Goal: Transaction & Acquisition: Book appointment/travel/reservation

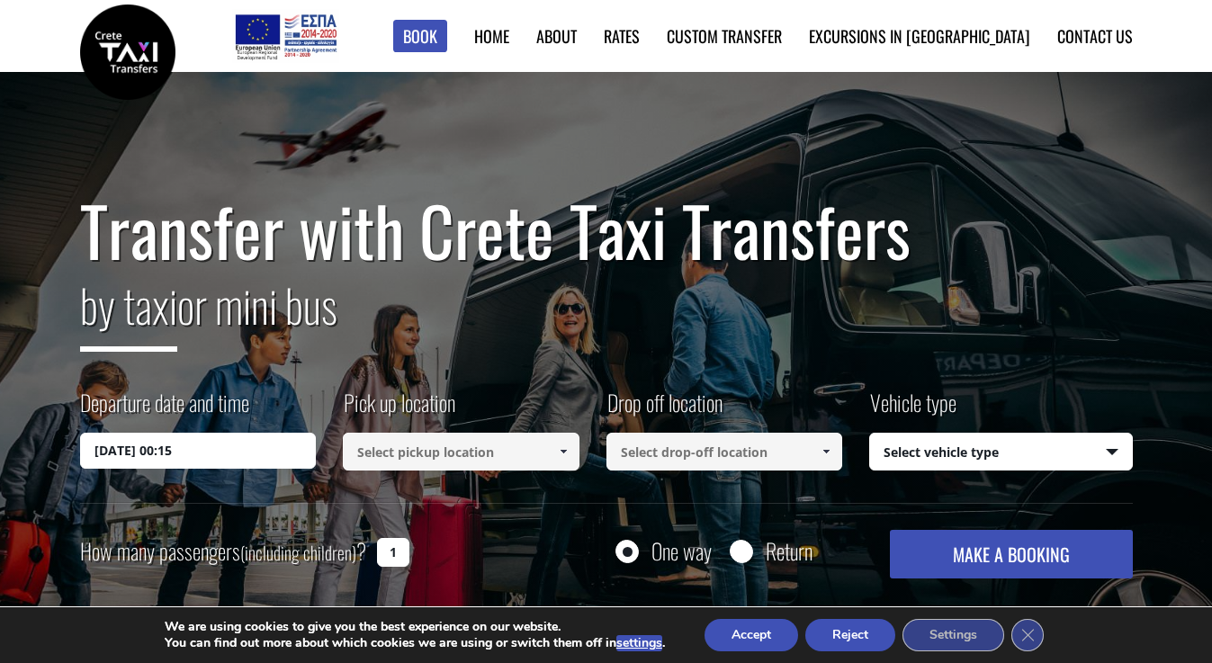
scroll to position [136, 0]
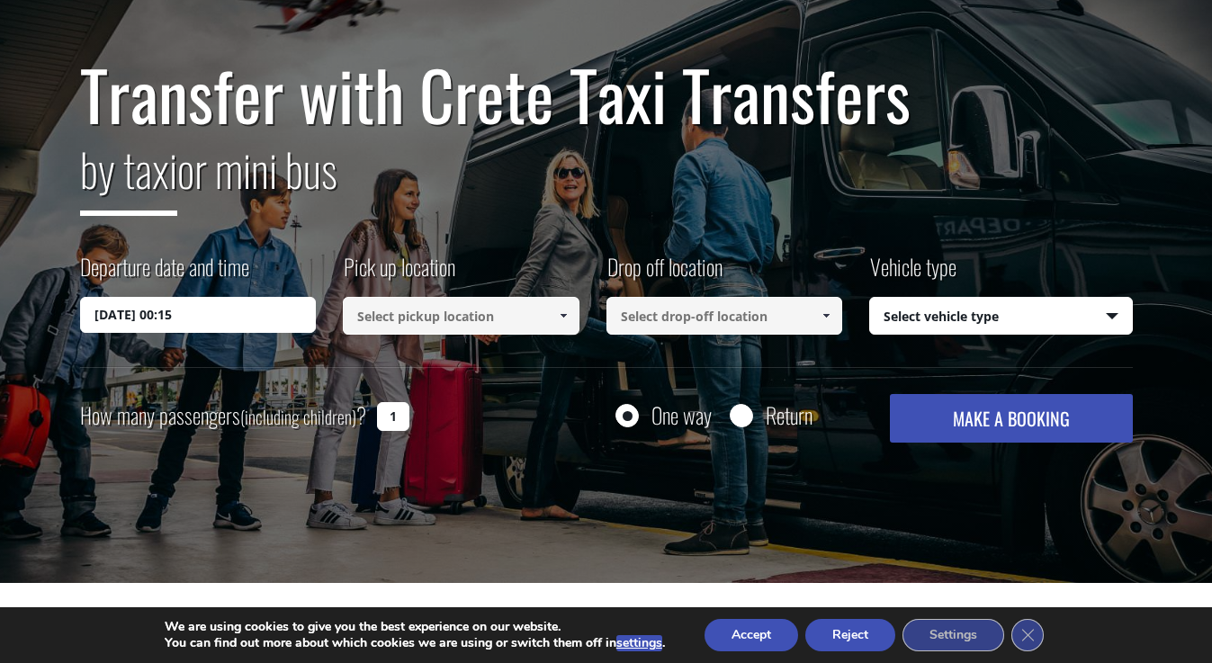
click at [470, 322] on input at bounding box center [461, 316] width 237 height 38
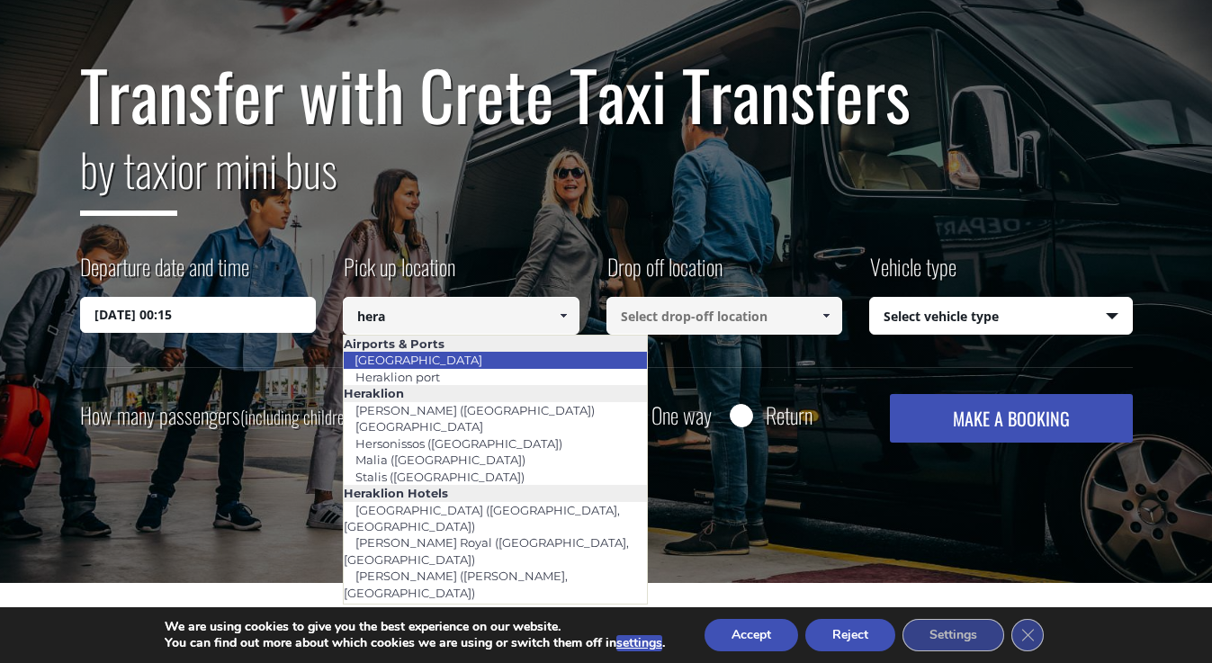
click at [472, 359] on li "[GEOGRAPHIC_DATA]" at bounding box center [495, 360] width 303 height 16
type input "[GEOGRAPHIC_DATA]"
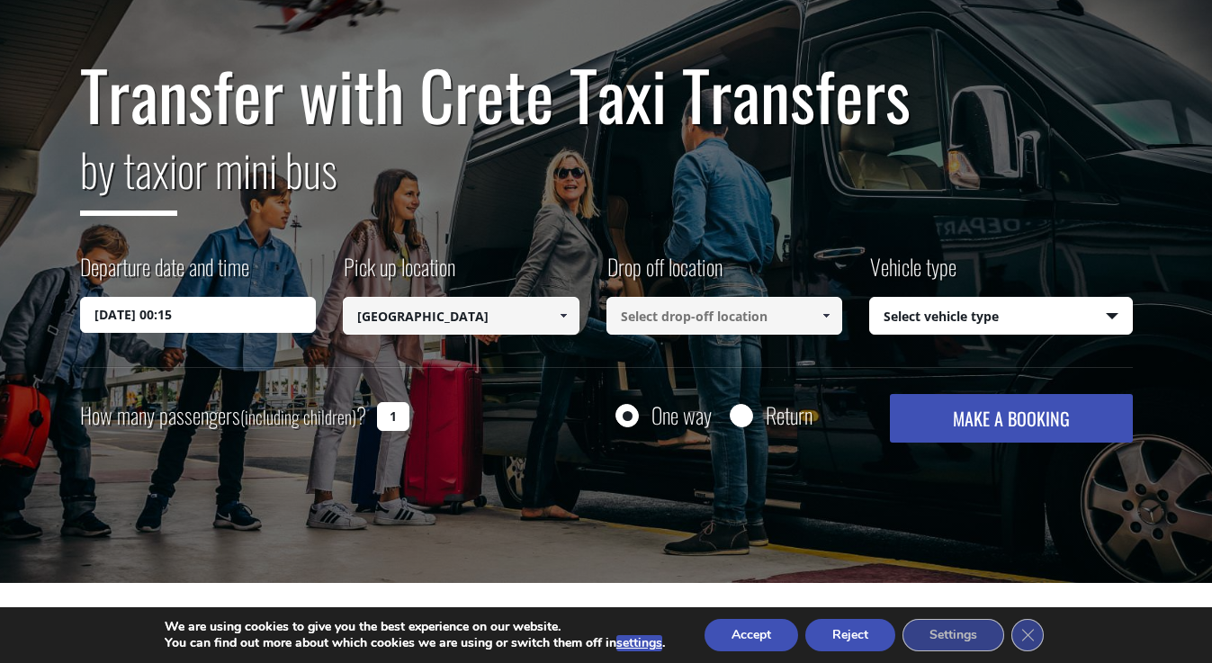
click at [652, 310] on input at bounding box center [725, 316] width 237 height 38
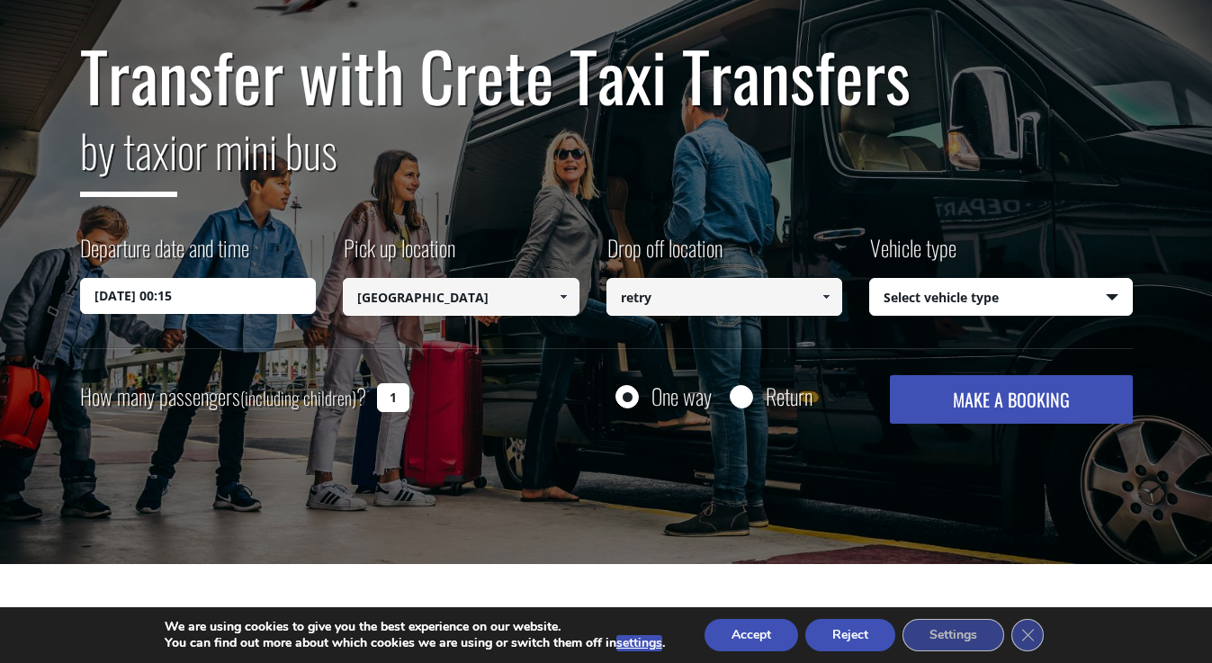
scroll to position [157, 0]
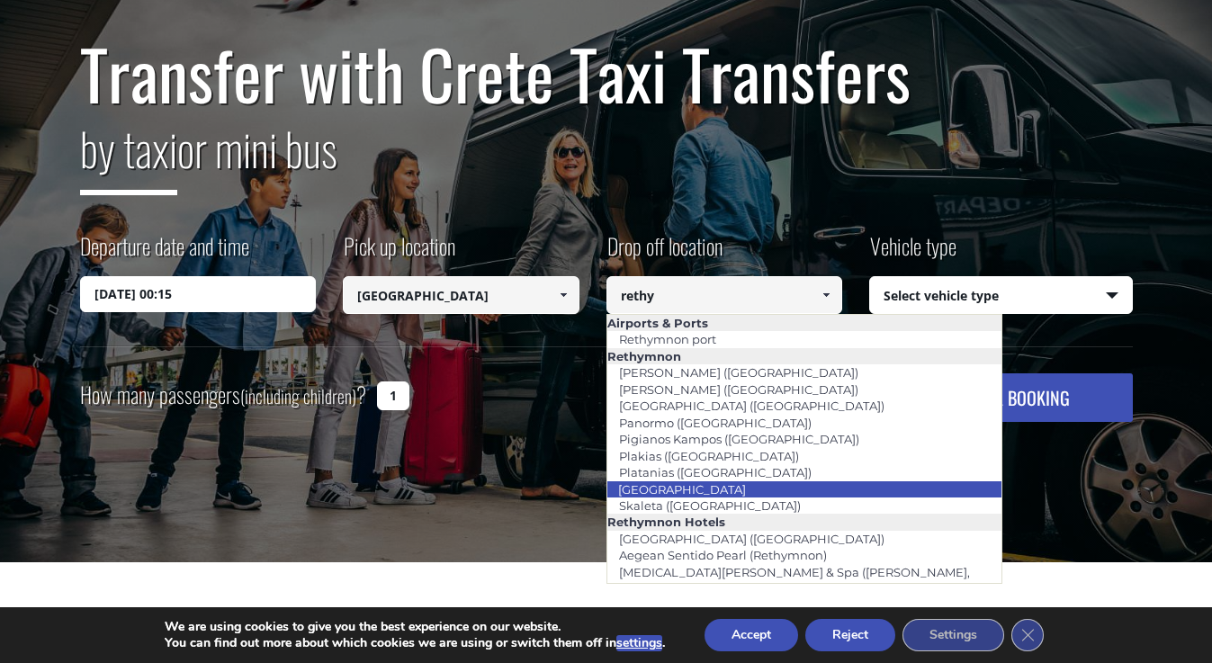
click at [683, 487] on link "[GEOGRAPHIC_DATA]" at bounding box center [682, 489] width 151 height 25
type input "[GEOGRAPHIC_DATA]"
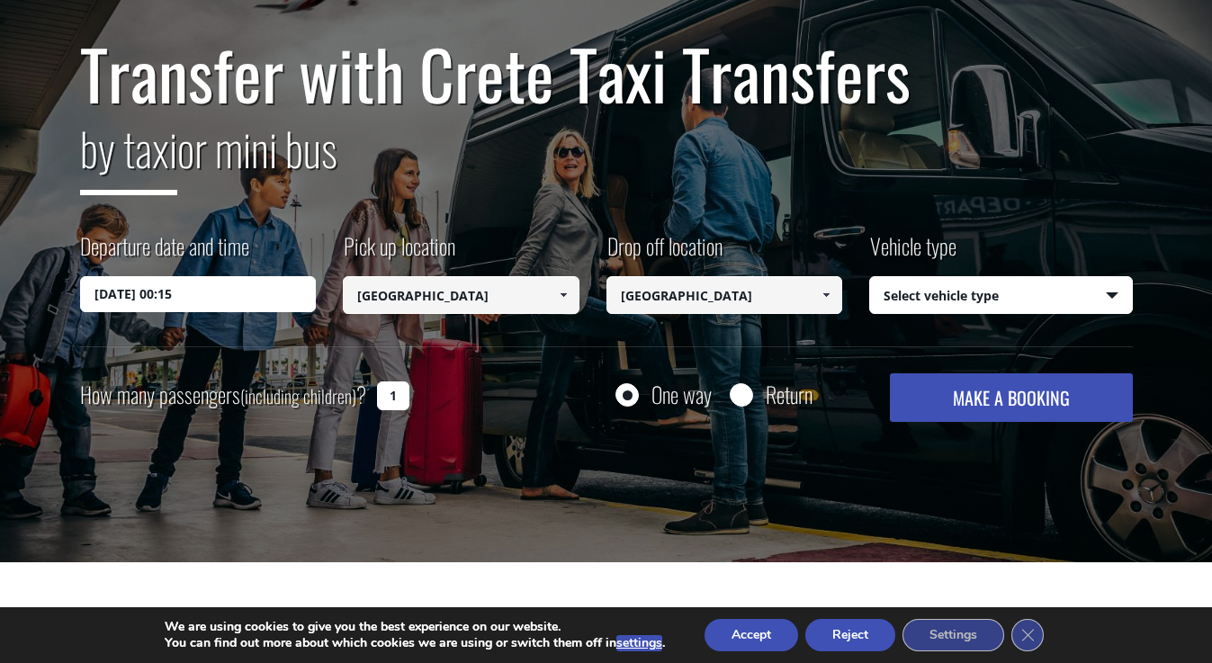
click at [689, 295] on input "[GEOGRAPHIC_DATA]" at bounding box center [725, 295] width 237 height 38
click at [787, 276] on input "[GEOGRAPHIC_DATA]" at bounding box center [725, 295] width 237 height 38
click at [785, 300] on input "[GEOGRAPHIC_DATA]" at bounding box center [725, 295] width 237 height 38
select select "540"
click at [510, 371] on div "Transfer with Crete Taxi Transfers by taxi or mini bus Departure date and time …" at bounding box center [606, 229] width 1053 height 386
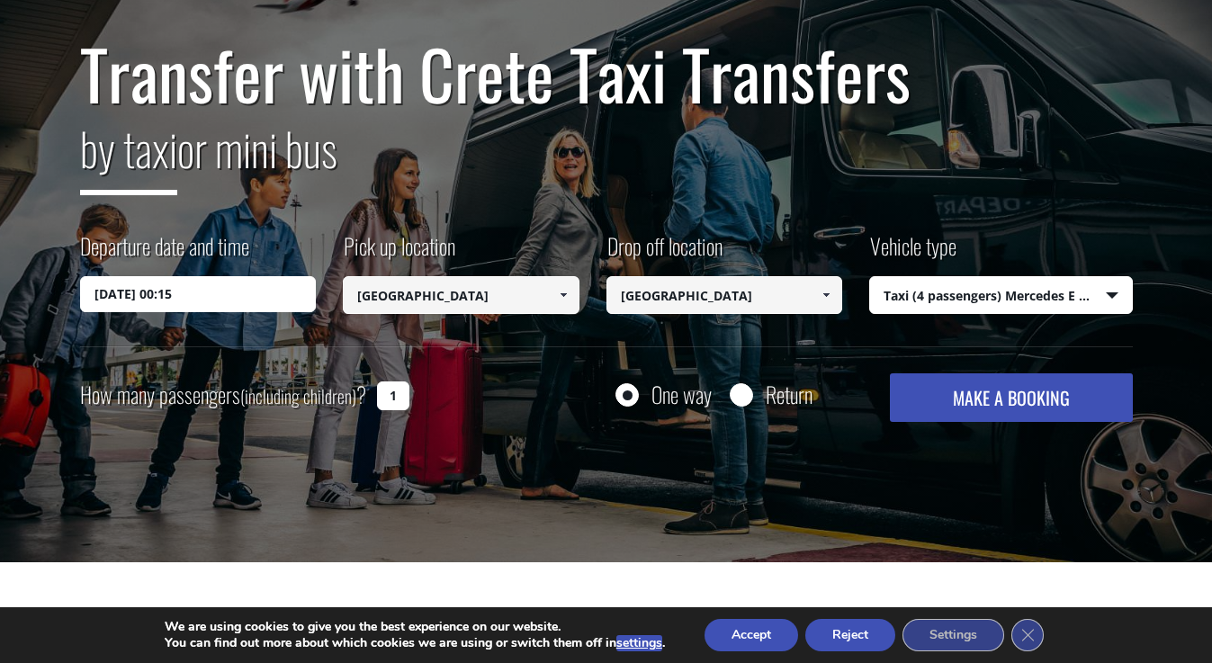
click at [993, 416] on button "MAKE A BOOKING" at bounding box center [1011, 397] width 242 height 49
click at [274, 281] on input "08/09/2025 00:15" at bounding box center [198, 294] width 237 height 36
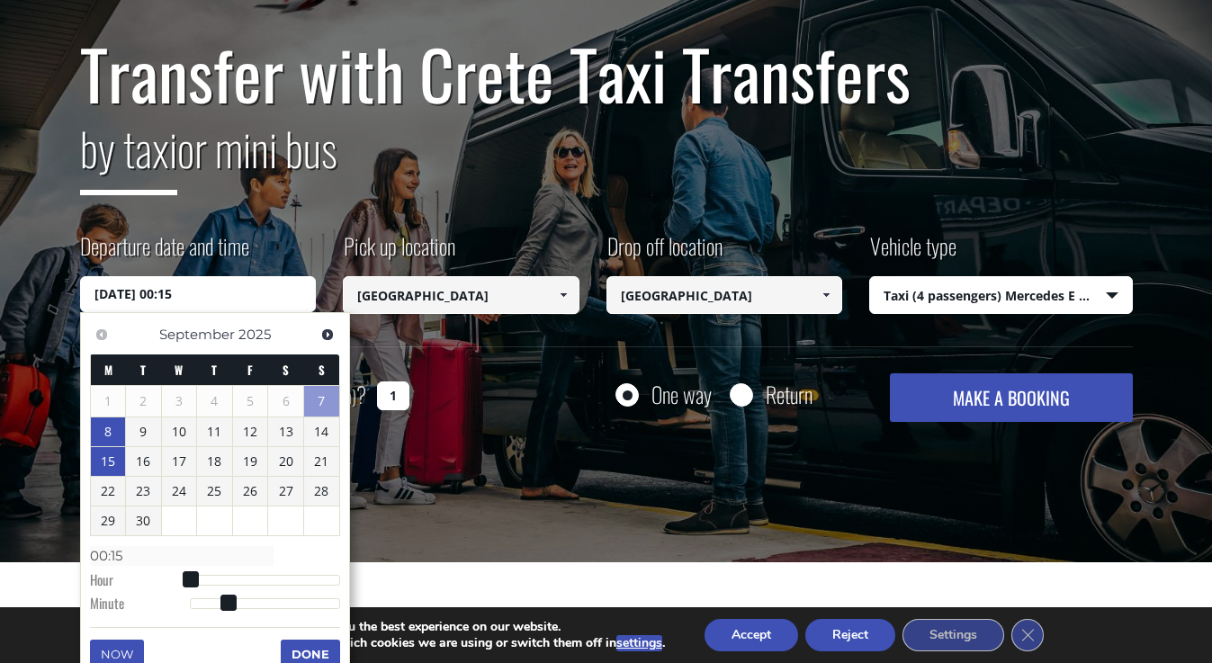
click at [109, 469] on link "15" at bounding box center [108, 461] width 35 height 29
click at [689, 486] on div "Transfer with Crete Taxi Transfers by taxi or mini bus Departure date and time …" at bounding box center [606, 239] width 1212 height 648
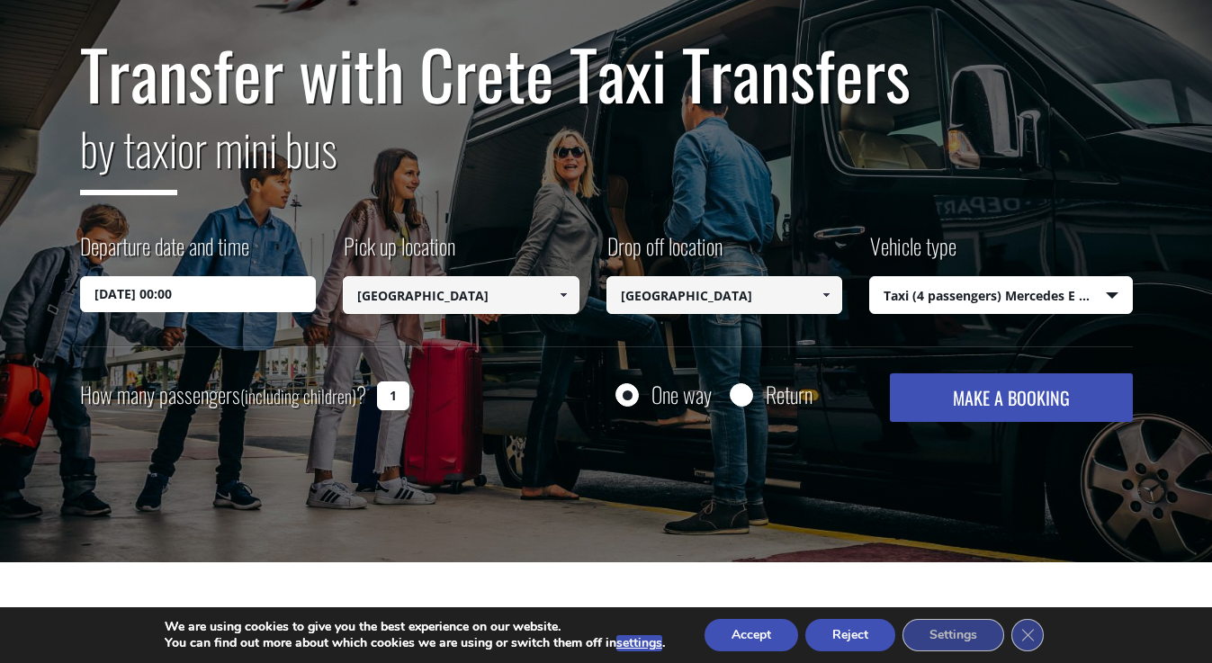
click at [272, 288] on input "15/09/2025 00:00" at bounding box center [198, 294] width 237 height 36
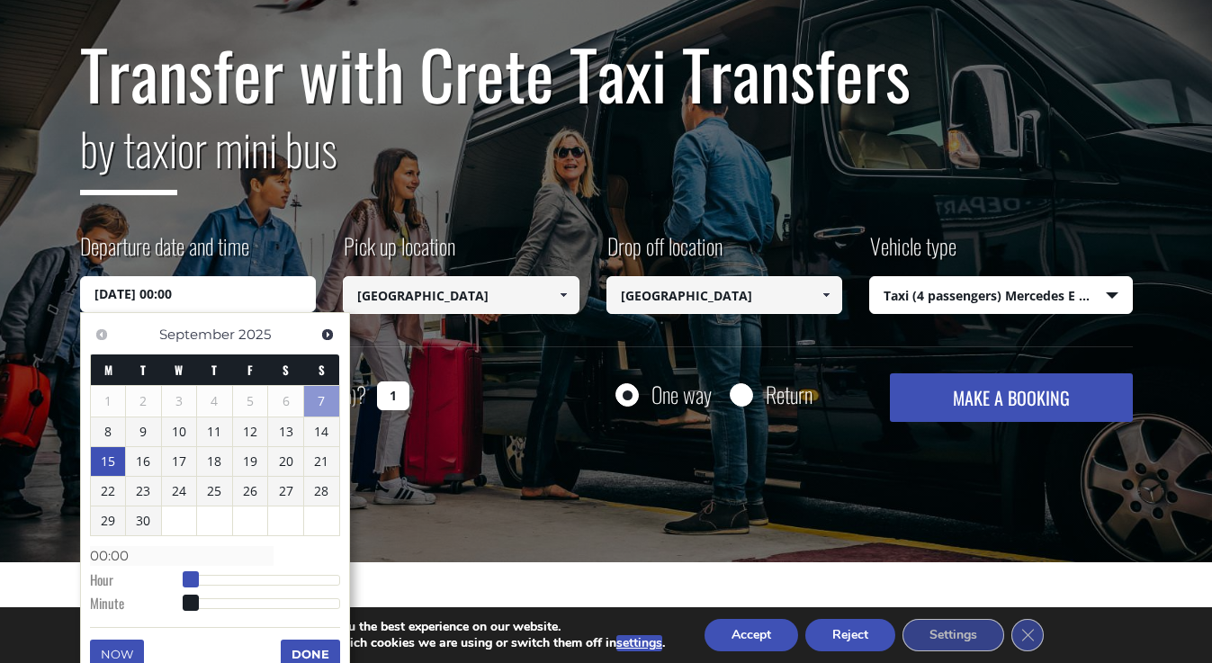
type input "15/09/2025 01:00"
type input "01:00"
type input "15/09/2025 02:00"
type input "02:00"
type input "15/09/2025 04:00"
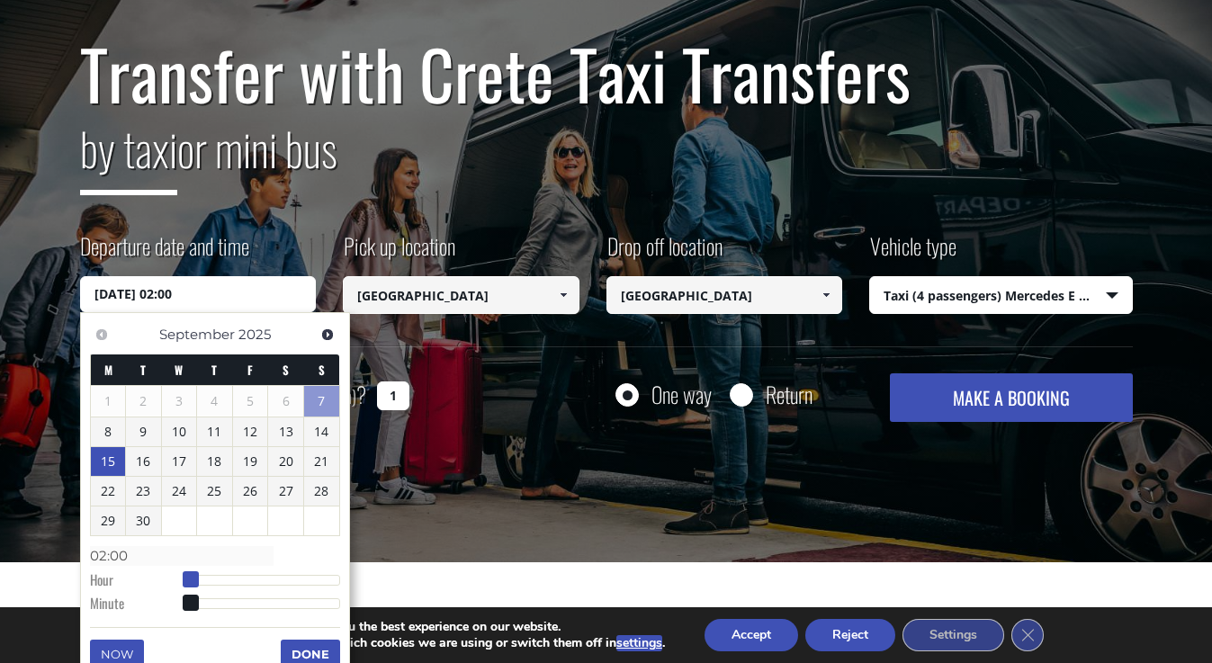
type input "04:00"
type input "15/09/2025 07:00"
type input "07:00"
type input "15/09/2025 09:00"
type input "09:00"
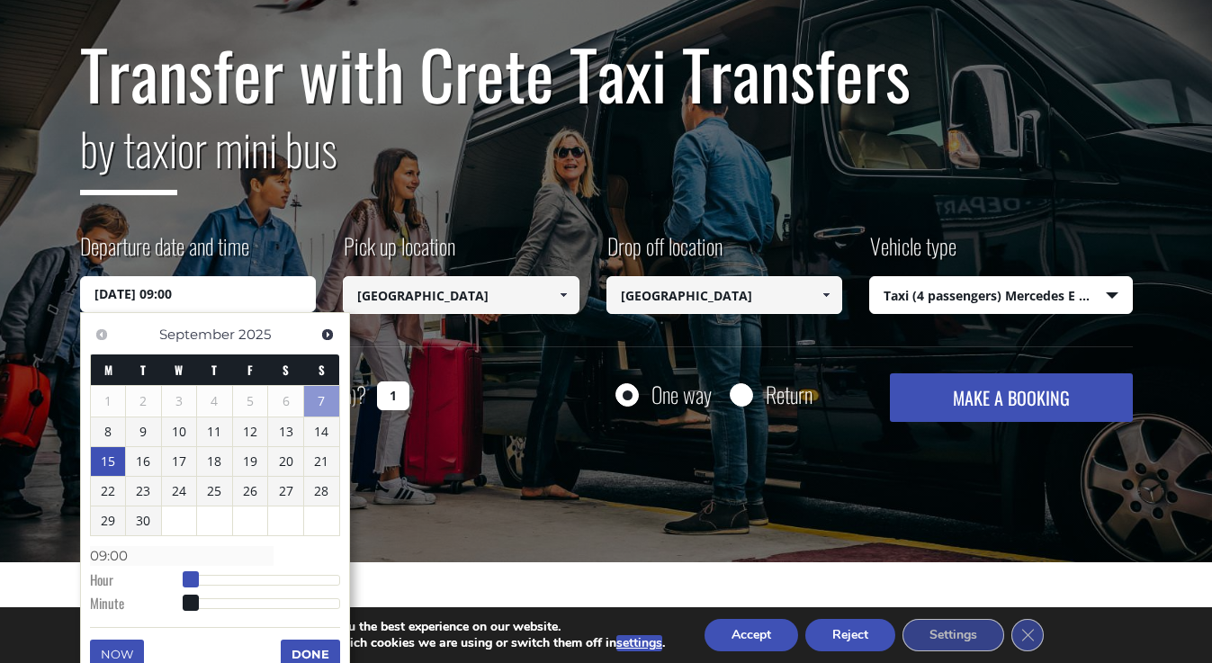
type input "15/09/2025 11:00"
type input "11:00"
type input "15/09/2025 12:00"
type input "12:00"
type input "15/09/2025 13:00"
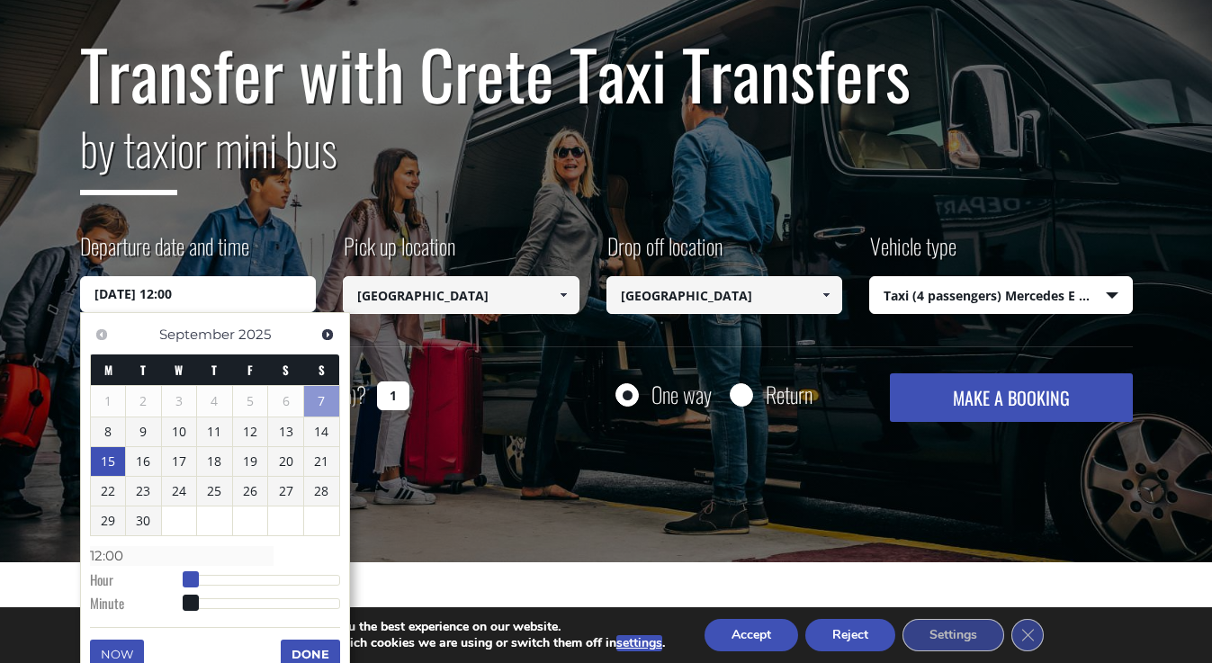
type input "13:00"
drag, startPoint x: 190, startPoint y: 576, endPoint x: 271, endPoint y: 574, distance: 81.0
click at [271, 574] on span at bounding box center [274, 579] width 16 height 16
click at [910, 443] on div "Transfer with Crete Taxi Transfers by taxi or mini bus Departure date and time …" at bounding box center [606, 239] width 1212 height 648
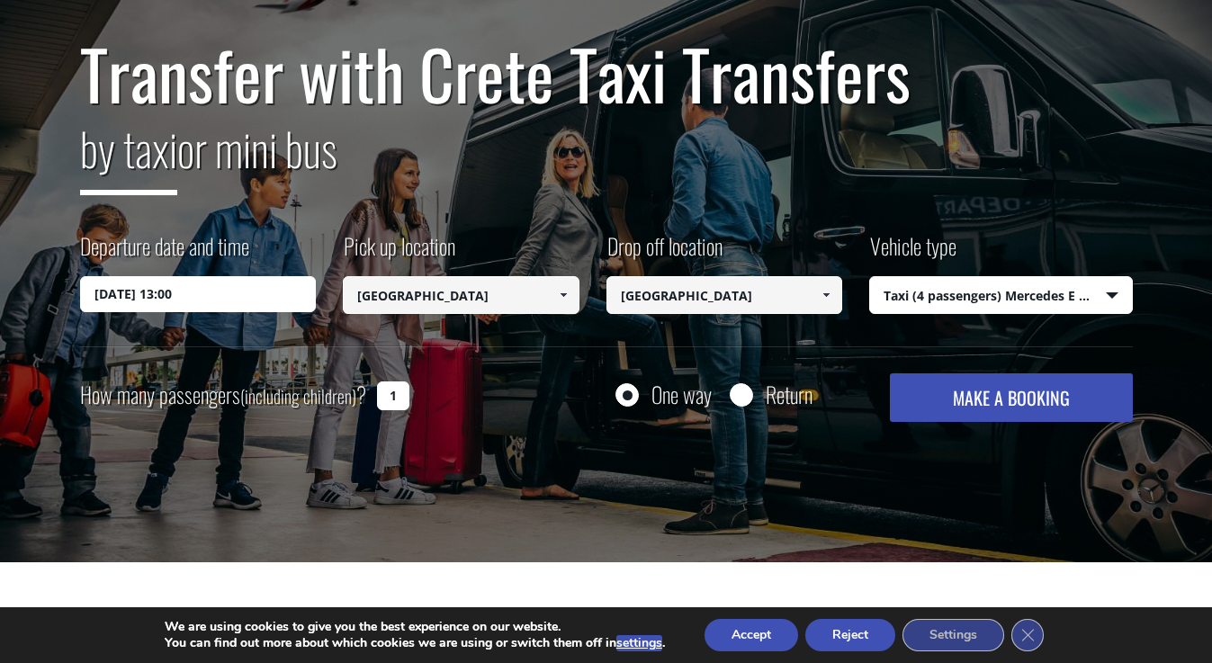
click at [931, 408] on button "MAKE A BOOKING" at bounding box center [1011, 397] width 242 height 49
